Goal: Use online tool/utility: Utilize a website feature to perform a specific function

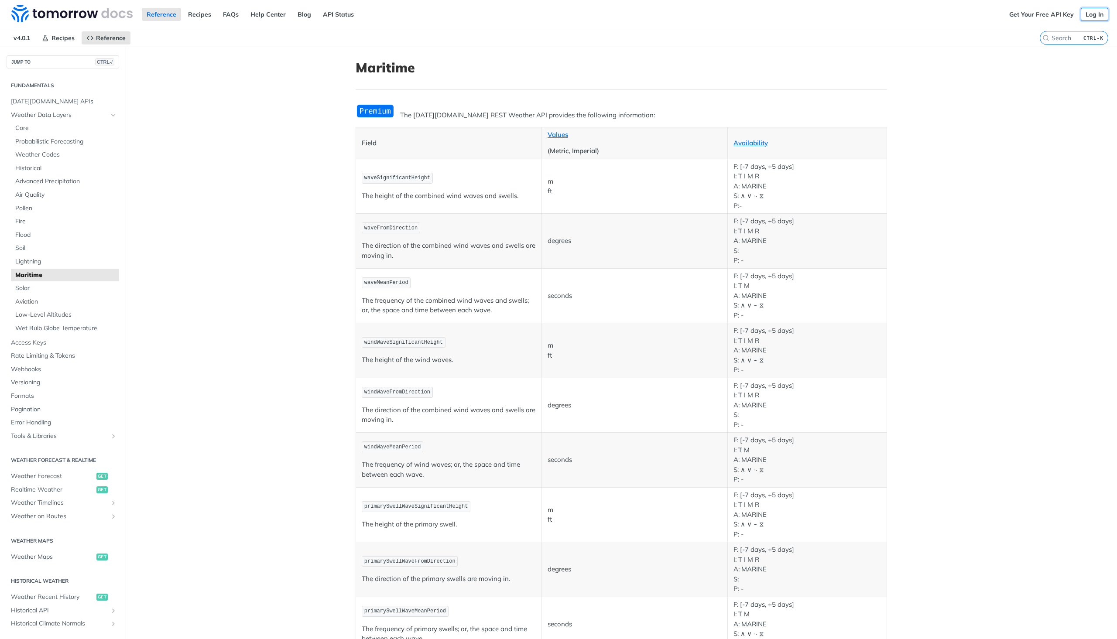
click at [1083, 12] on link "Log In" at bounding box center [1094, 14] width 27 height 13
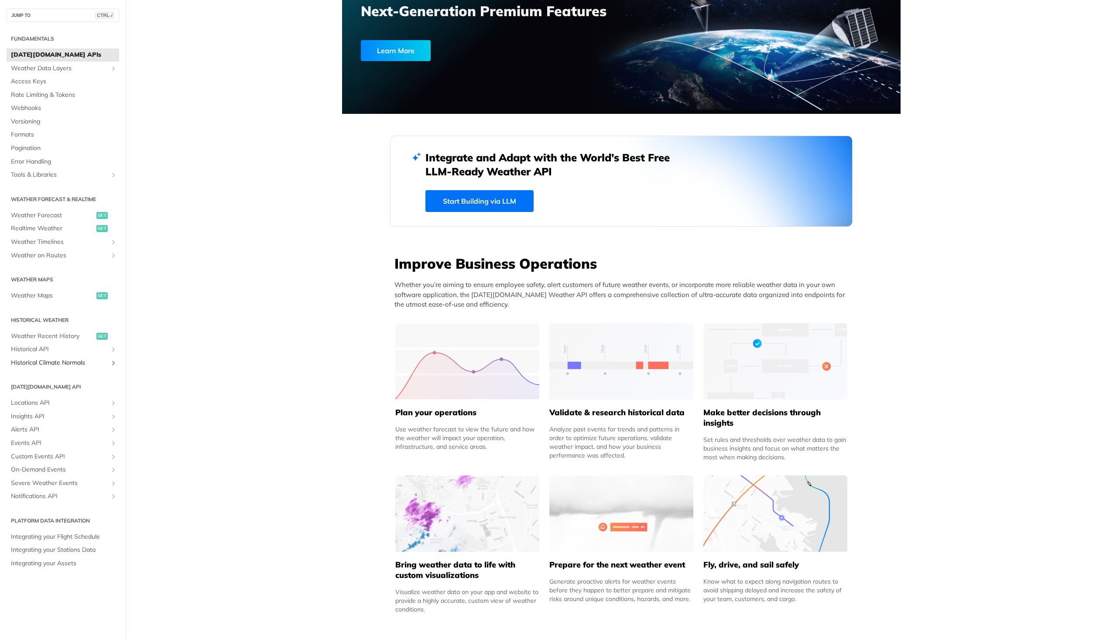
scroll to position [131, 0]
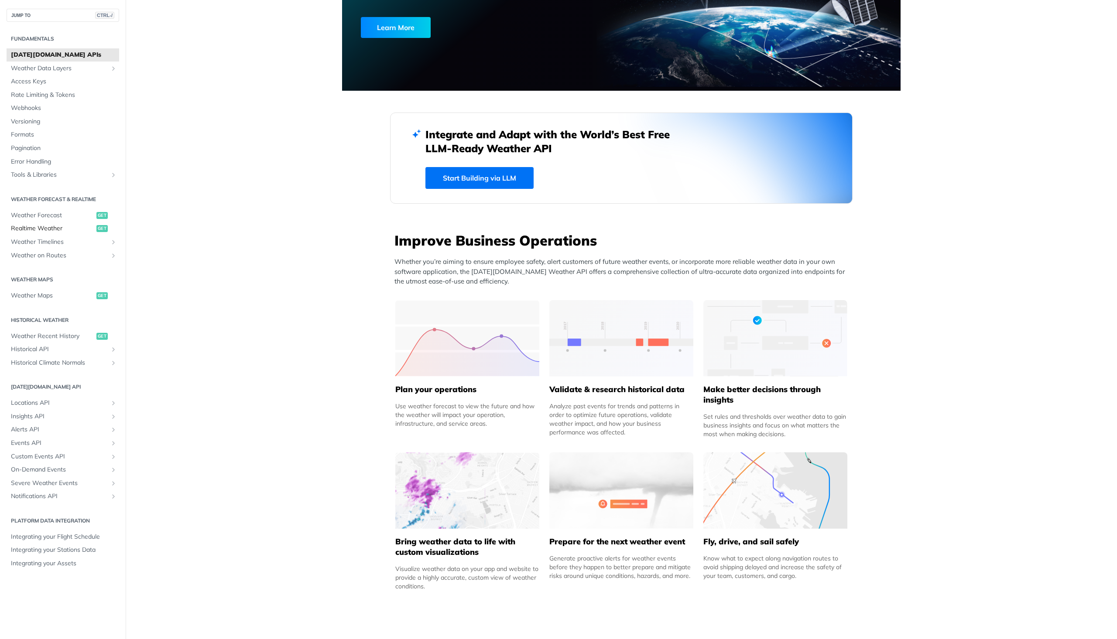
click at [39, 231] on span "Realtime Weather" at bounding box center [52, 228] width 83 height 9
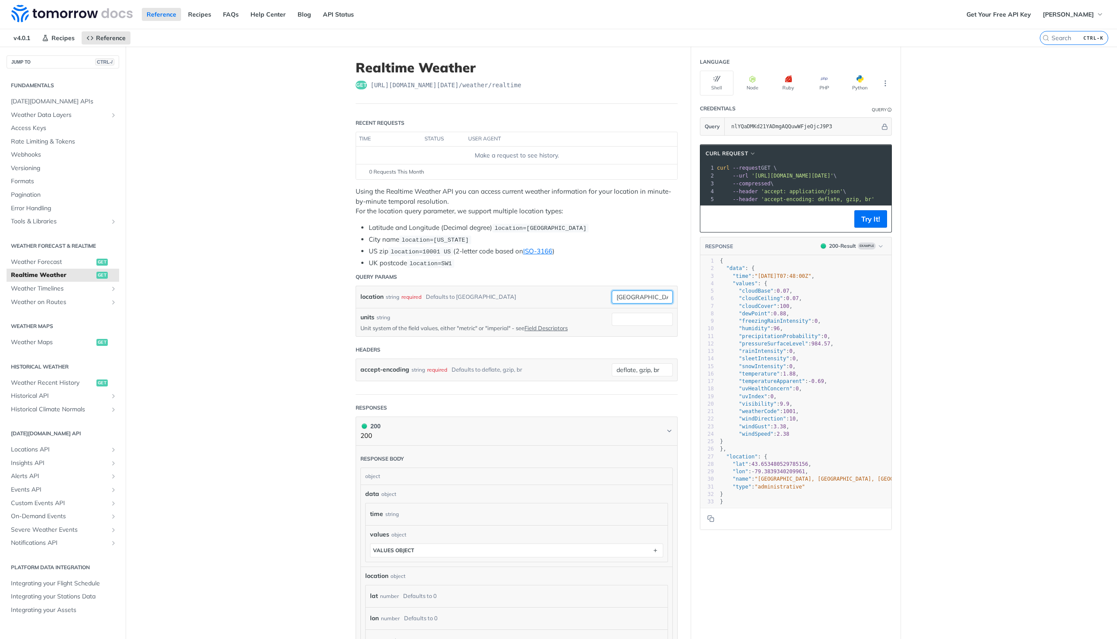
click at [629, 296] on input "[GEOGRAPHIC_DATA]" at bounding box center [642, 297] width 61 height 13
click at [629, 296] on input "toronto" at bounding box center [642, 297] width 61 height 13
type input "b"
type input "camp cove nsw"
click at [323, 346] on main "JUMP TO CTRL-/ Fundamentals Tomorrow.io APIs Weather Data Layers Core Probabili…" at bounding box center [558, 442] width 1117 height 790
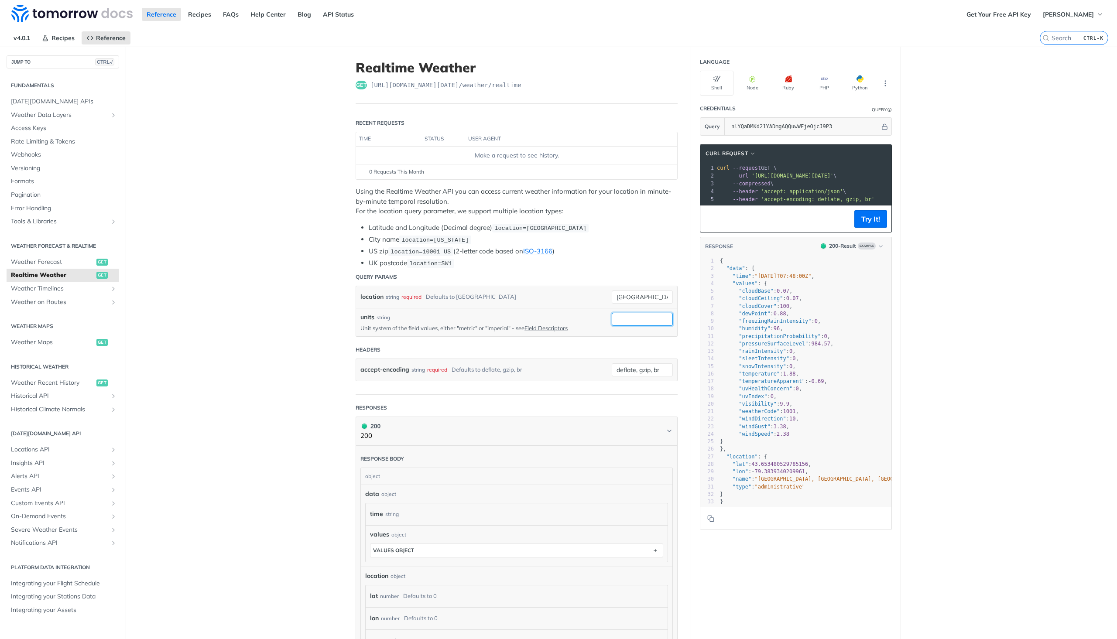
click at [629, 317] on input "units" at bounding box center [642, 319] width 61 height 13
type input "metric"
click at [322, 402] on main "JUMP TO CTRL-/ Fundamentals Tomorrow.io APIs Weather Data Layers Core Probabili…" at bounding box center [558, 442] width 1117 height 790
click at [865, 224] on button "Try It!" at bounding box center [870, 218] width 33 height 17
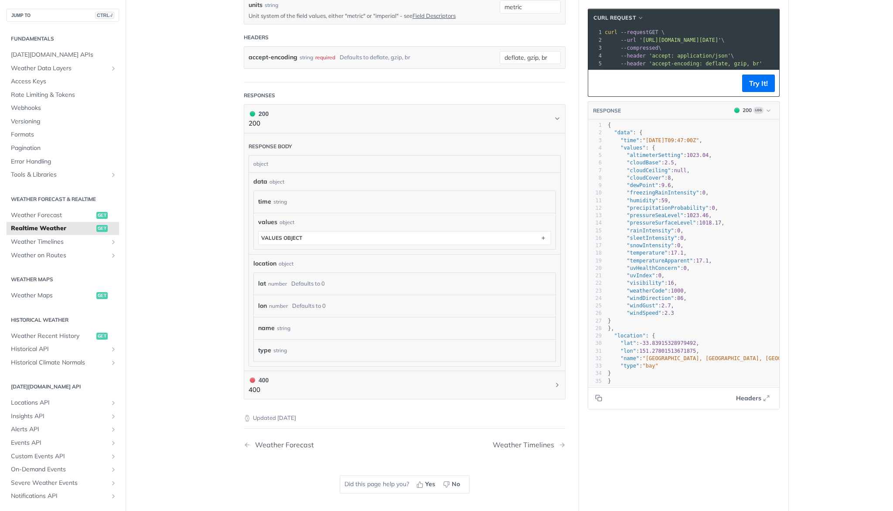
scroll to position [482, 0]
